Goal: Task Accomplishment & Management: Use online tool/utility

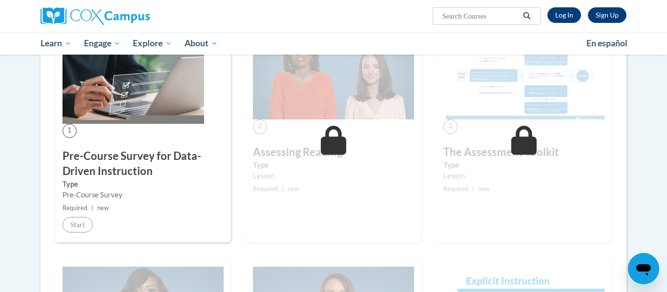
scroll to position [202, 0]
click at [571, 16] on link "Log In" at bounding box center [564, 15] width 34 height 16
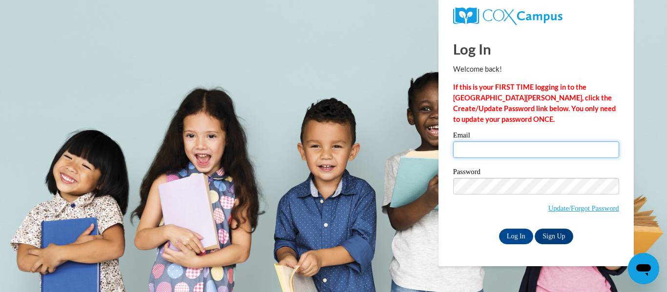
click at [485, 152] on input "Email" at bounding box center [536, 150] width 166 height 17
type input "mfogarty@cornwallschools.com"
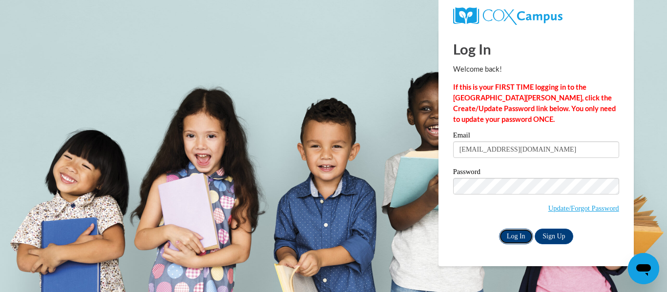
click at [517, 235] on input "Log In" at bounding box center [516, 237] width 34 height 16
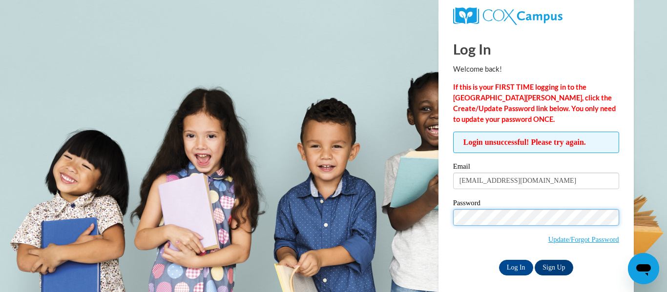
click at [499, 260] on input "Log In" at bounding box center [516, 268] width 34 height 16
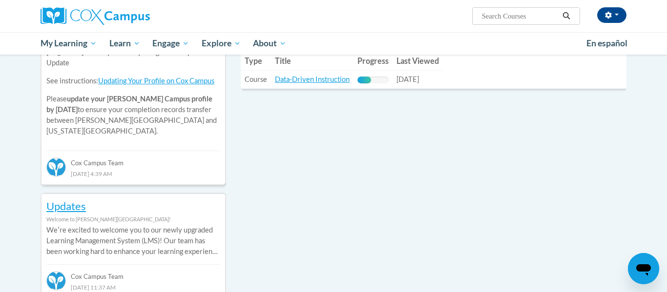
scroll to position [376, 0]
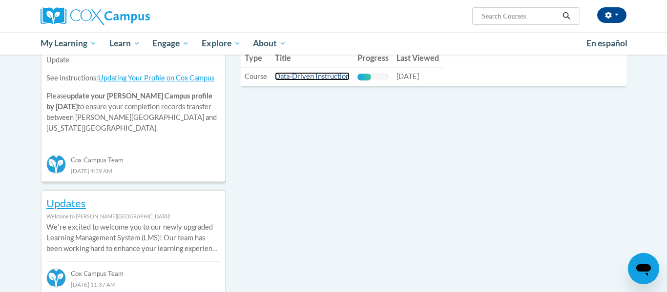
click at [322, 77] on link "Data-Driven Instruction" at bounding box center [312, 76] width 75 height 8
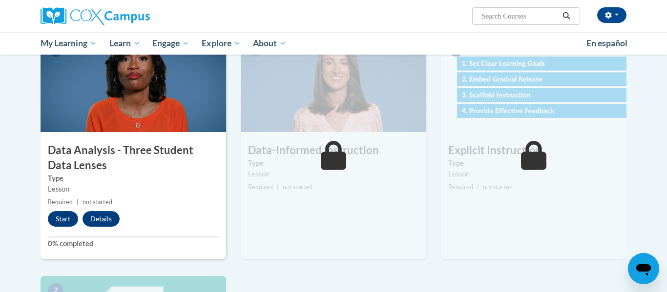
scroll to position [464, 0]
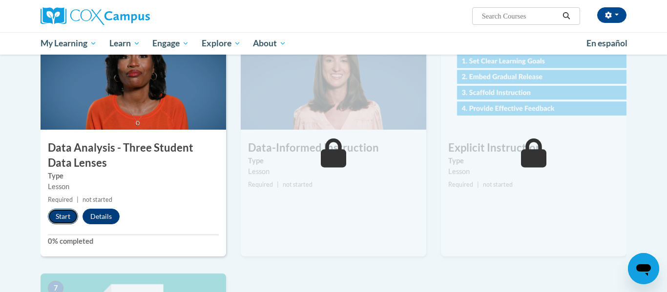
click at [56, 212] on button "Start" at bounding box center [63, 217] width 30 height 16
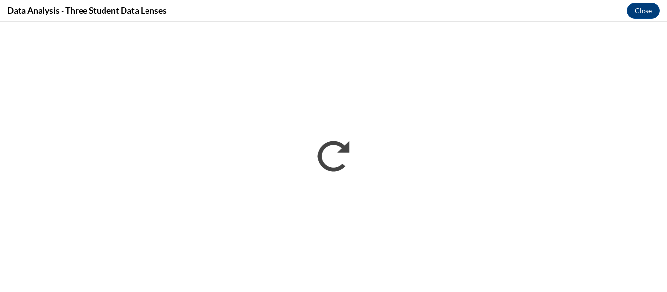
scroll to position [0, 0]
click at [646, 11] on button "Close" at bounding box center [643, 11] width 33 height 16
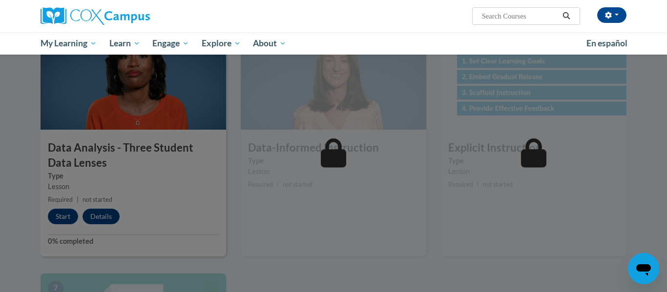
click at [646, 11] on div "[PERSON_NAME] ([GEOGRAPHIC_DATA]/New_York UTC-04:00) My Profile Inbox My Transc…" at bounding box center [333, 27] width 667 height 55
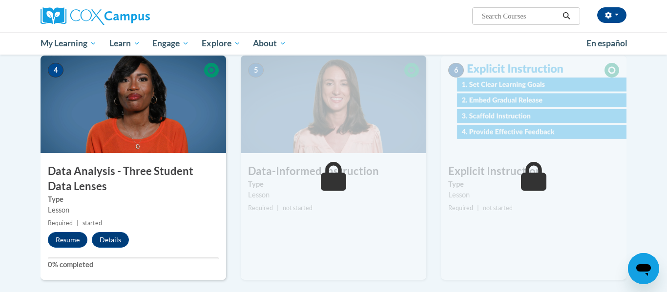
scroll to position [439, 0]
